Goal: Information Seeking & Learning: Learn about a topic

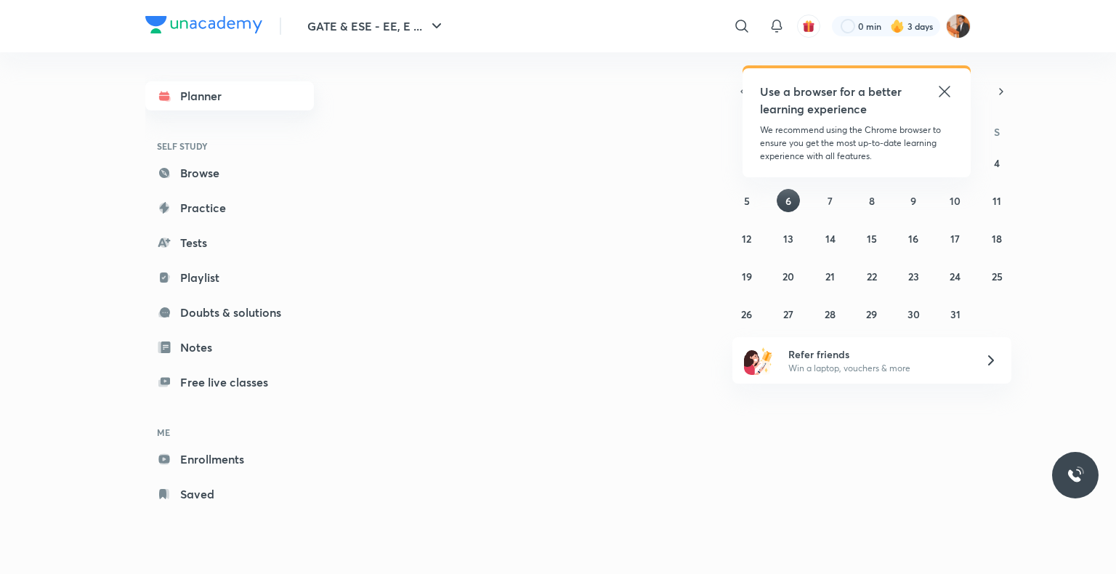
click at [199, 88] on link "Planner" at bounding box center [229, 95] width 169 height 29
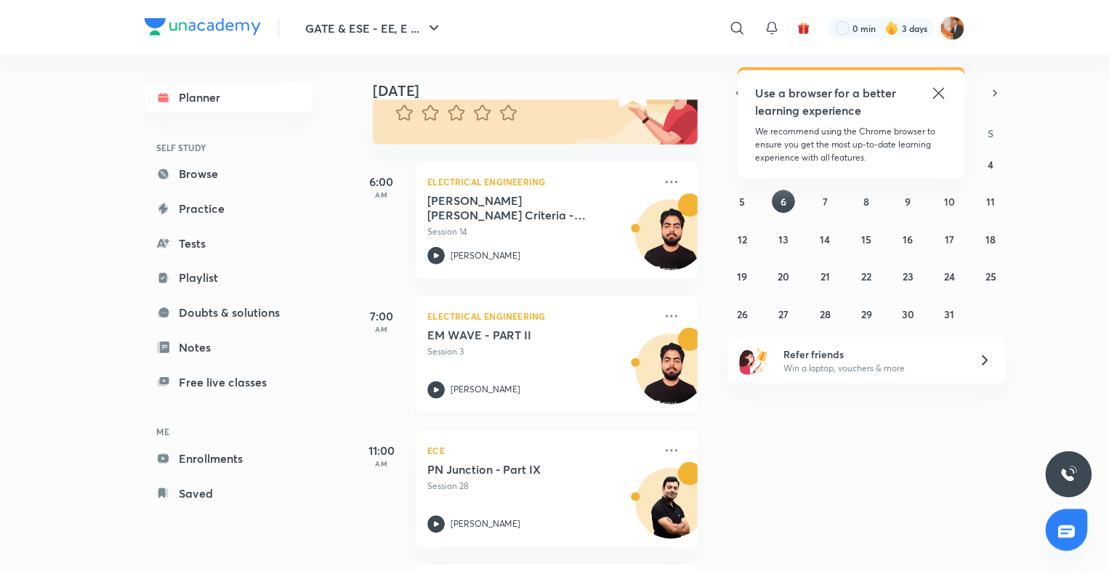
scroll to position [157, 0]
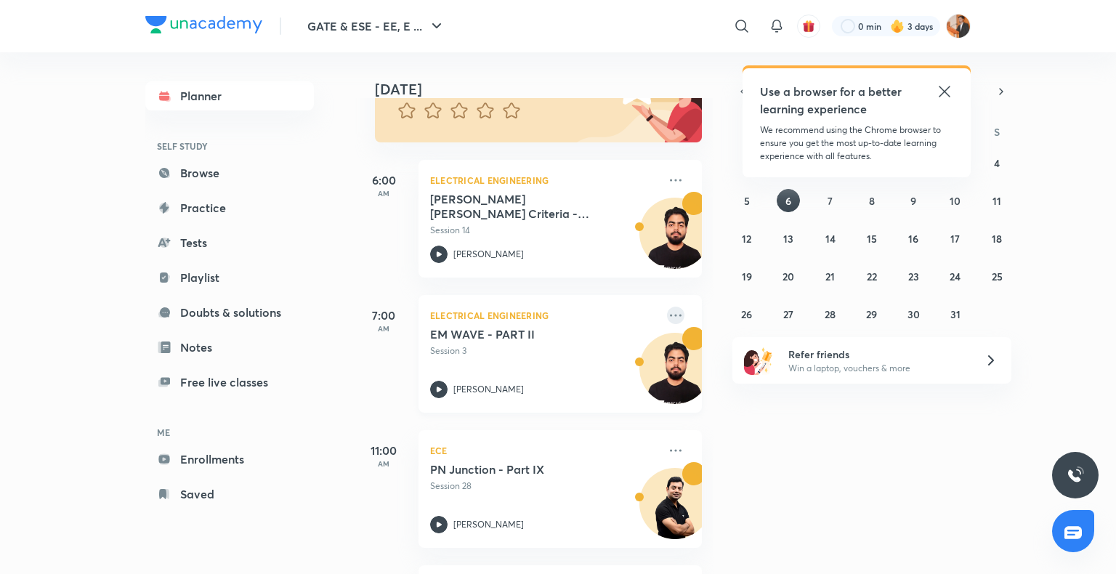
click at [671, 322] on icon at bounding box center [675, 315] width 17 height 17
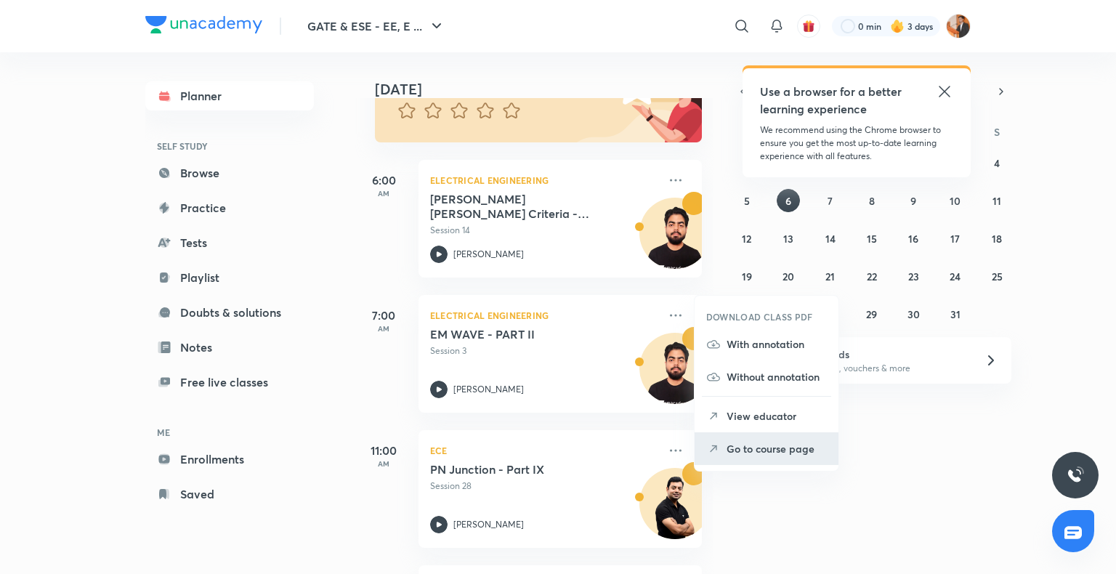
click at [730, 454] on p "Go to course page" at bounding box center [777, 448] width 100 height 15
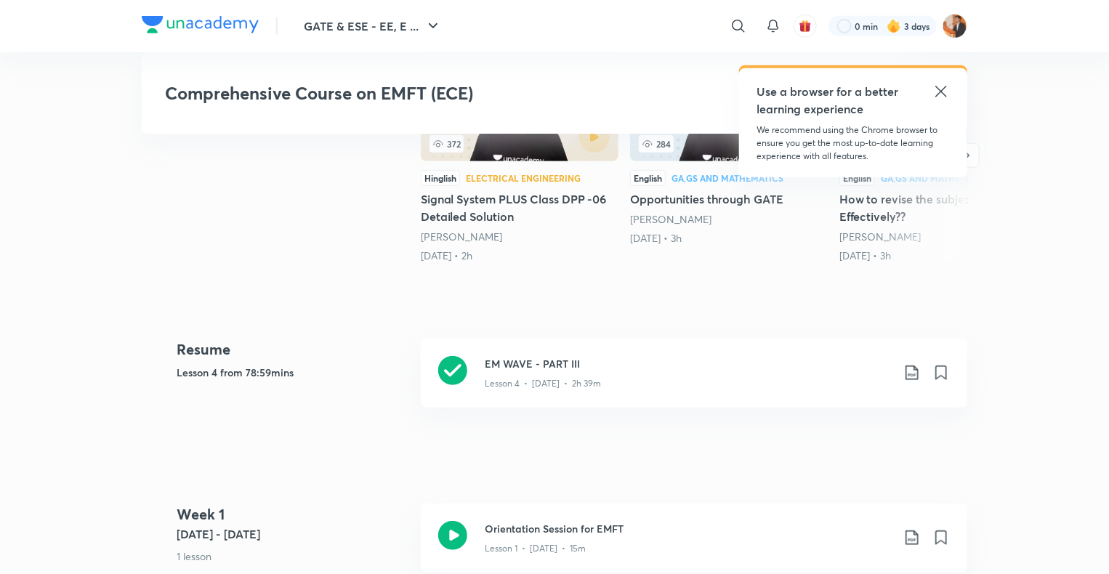
scroll to position [474, 0]
click at [637, 382] on div "Lesson 4 • [DATE] • 2h 39m" at bounding box center [688, 380] width 407 height 19
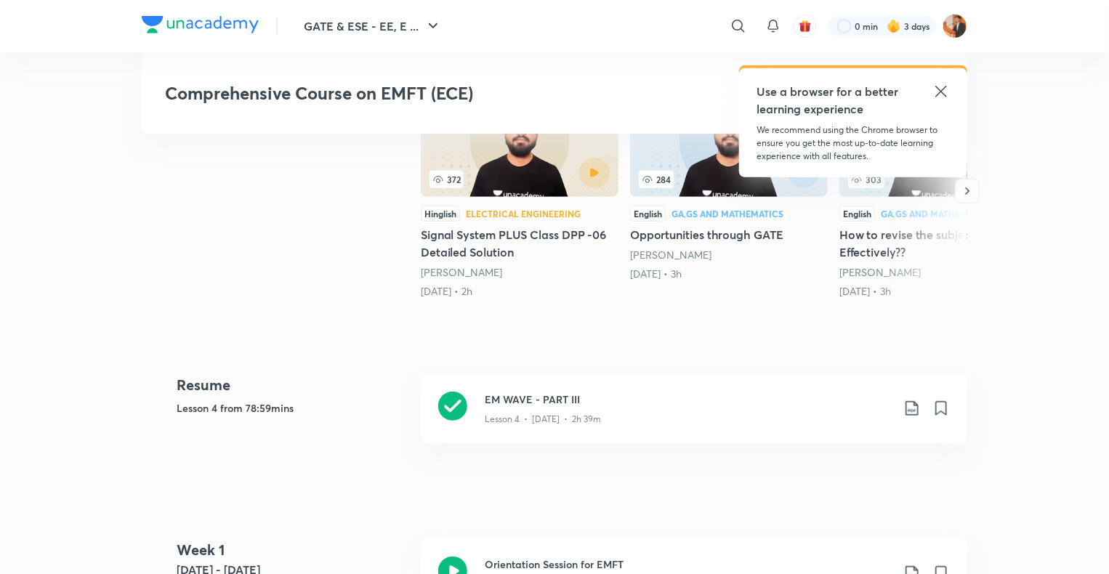
scroll to position [437, 0]
